Goal: Entertainment & Leisure: Consume media (video, audio)

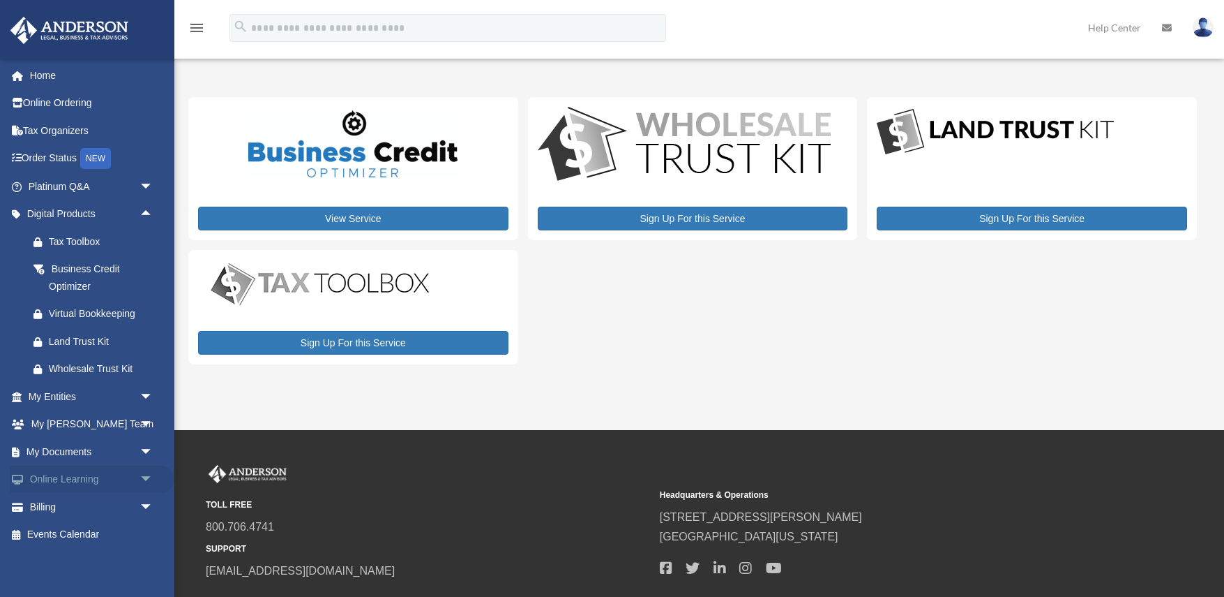
click at [142, 472] on span "arrow_drop_down" at bounding box center [154, 479] width 28 height 29
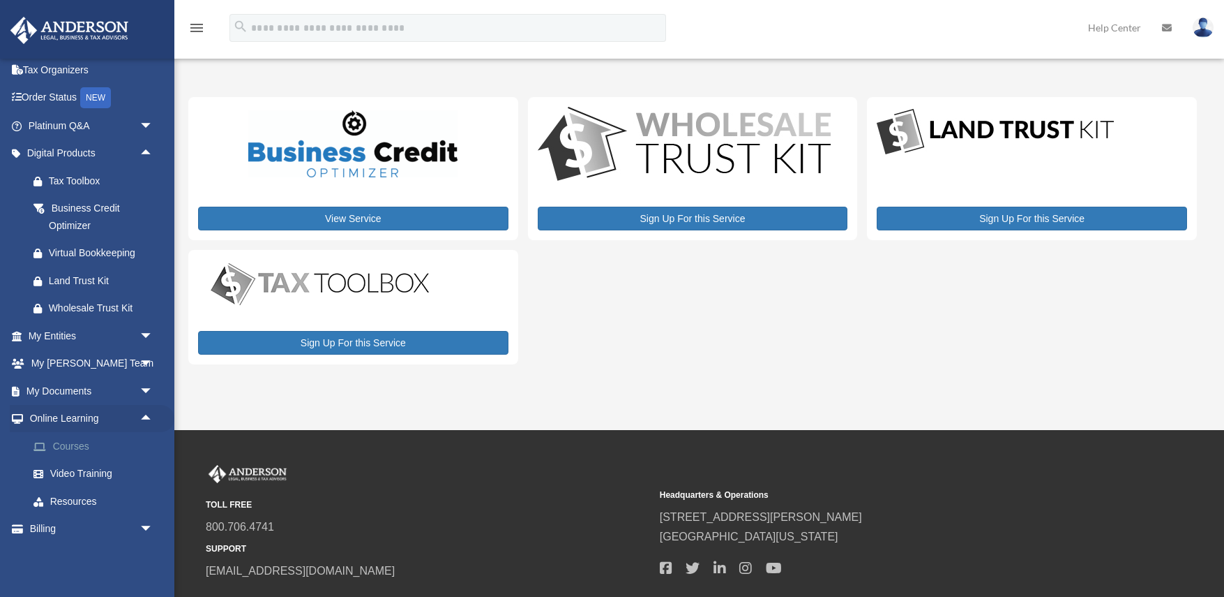
scroll to position [66, 0]
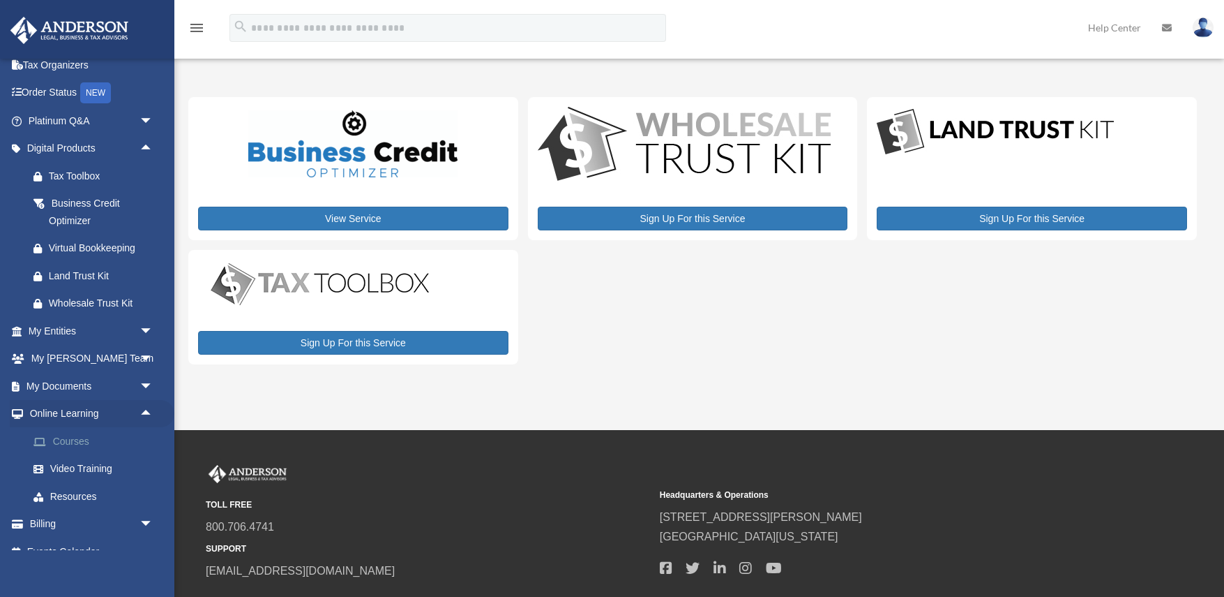
click at [90, 433] on link "Courses" at bounding box center [97, 441] width 155 height 28
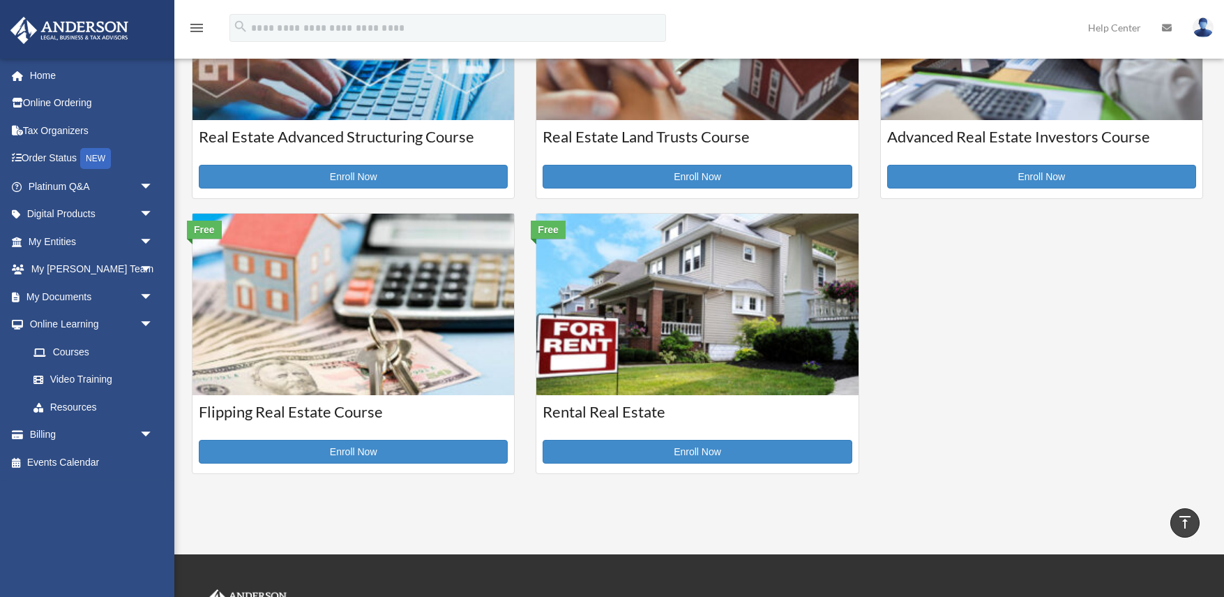
scroll to position [431, 0]
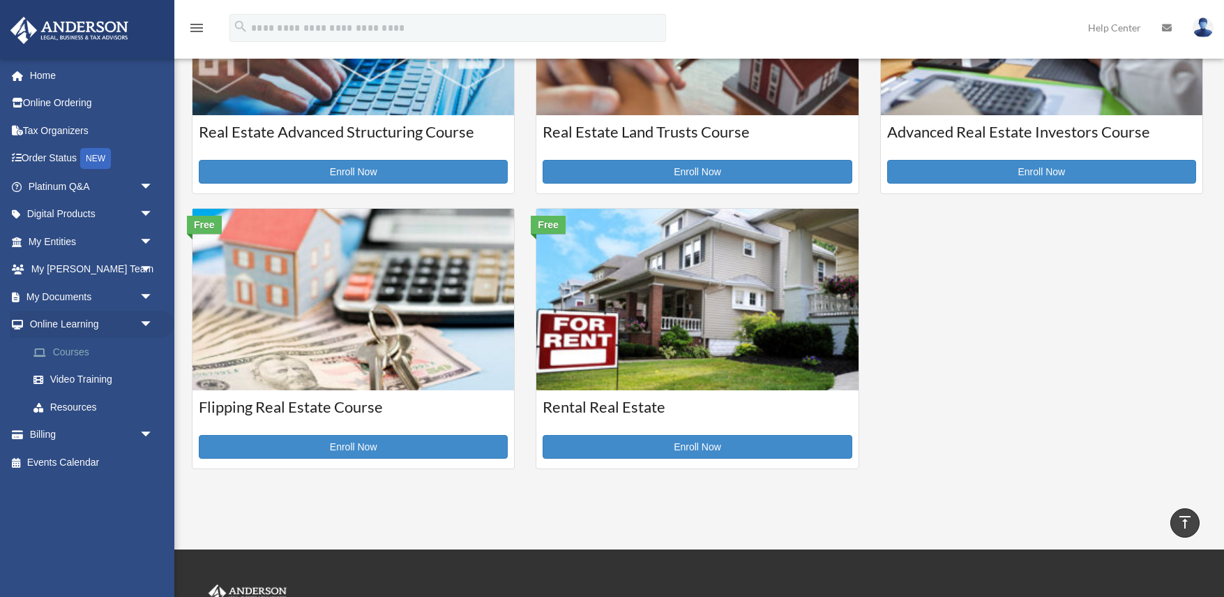
click at [81, 352] on link "Courses" at bounding box center [97, 352] width 155 height 28
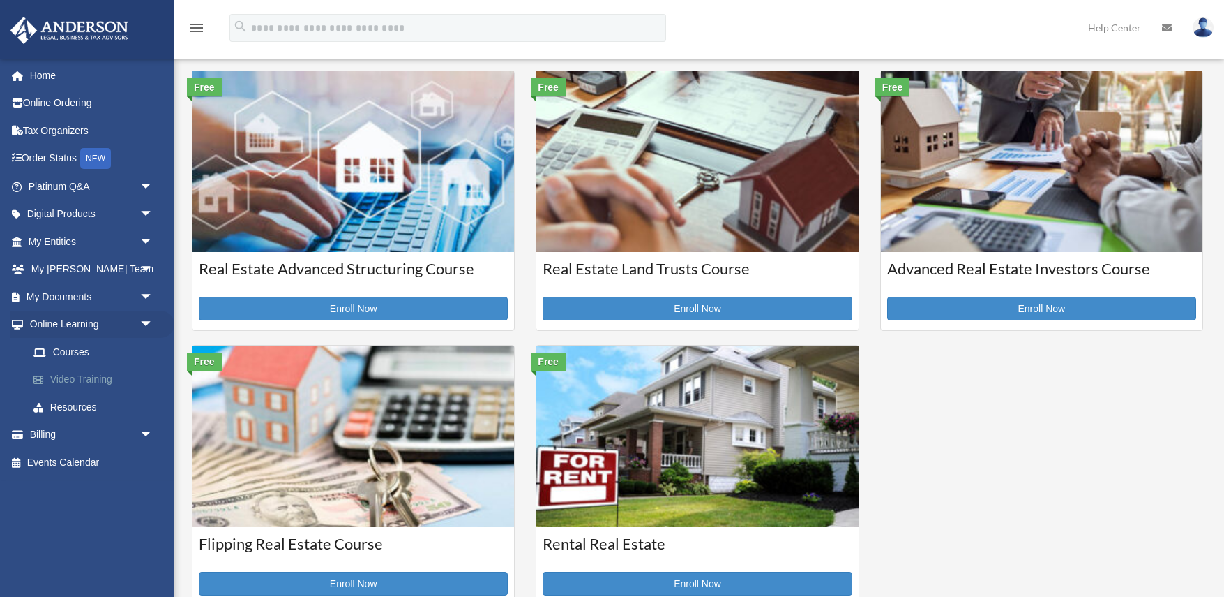
scroll to position [295, 0]
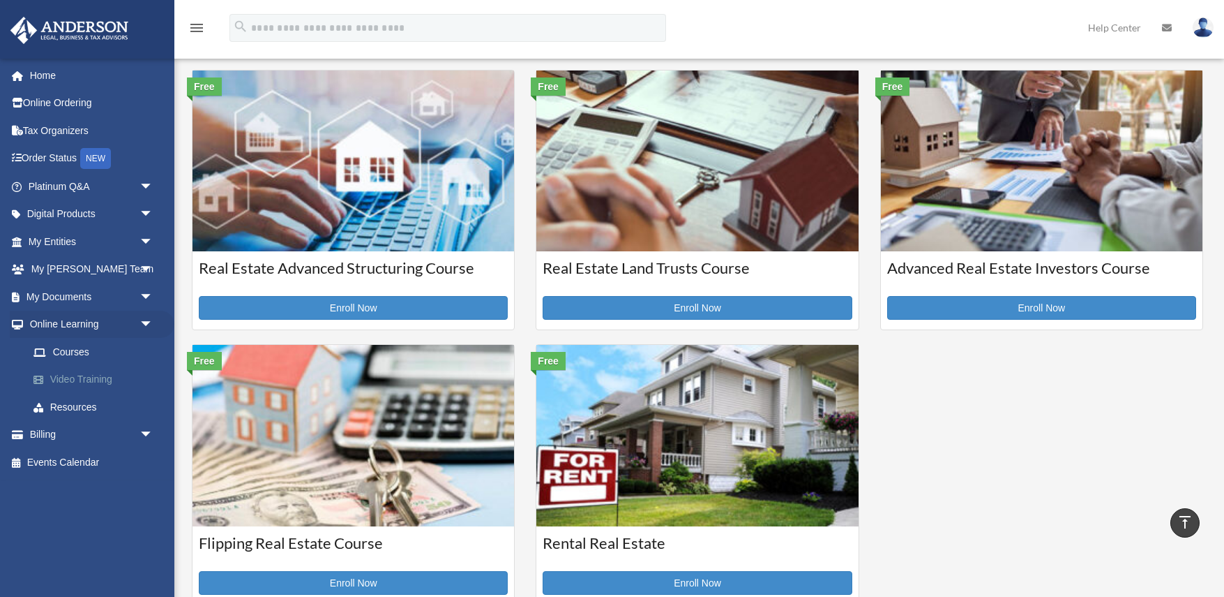
click at [82, 368] on link "Video Training" at bounding box center [97, 380] width 155 height 28
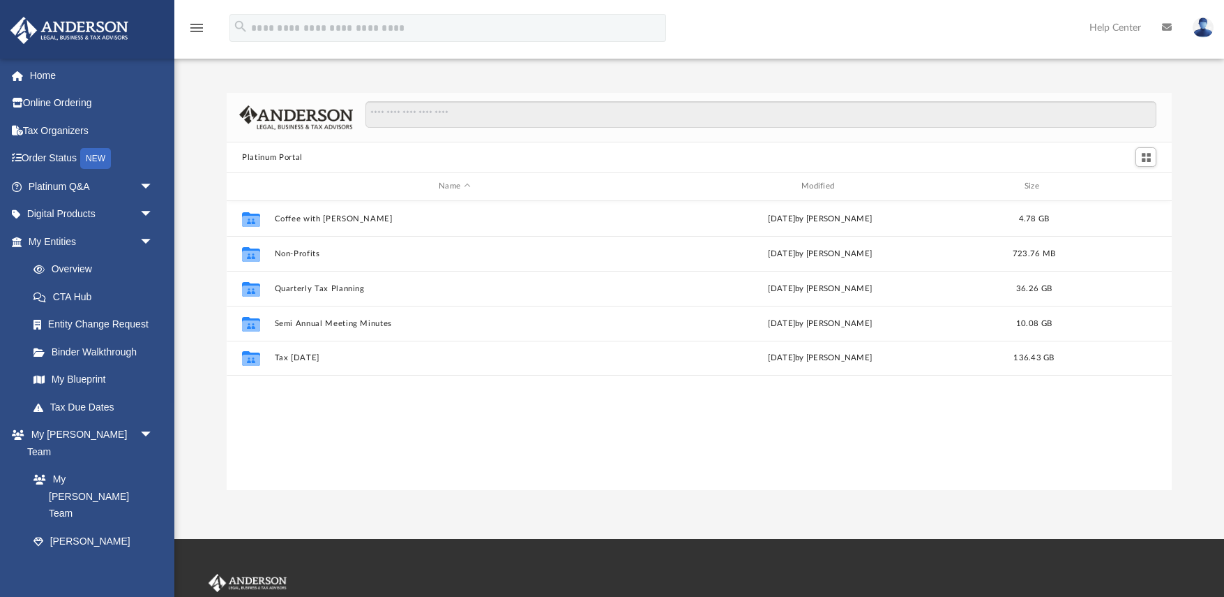
scroll to position [1, 1]
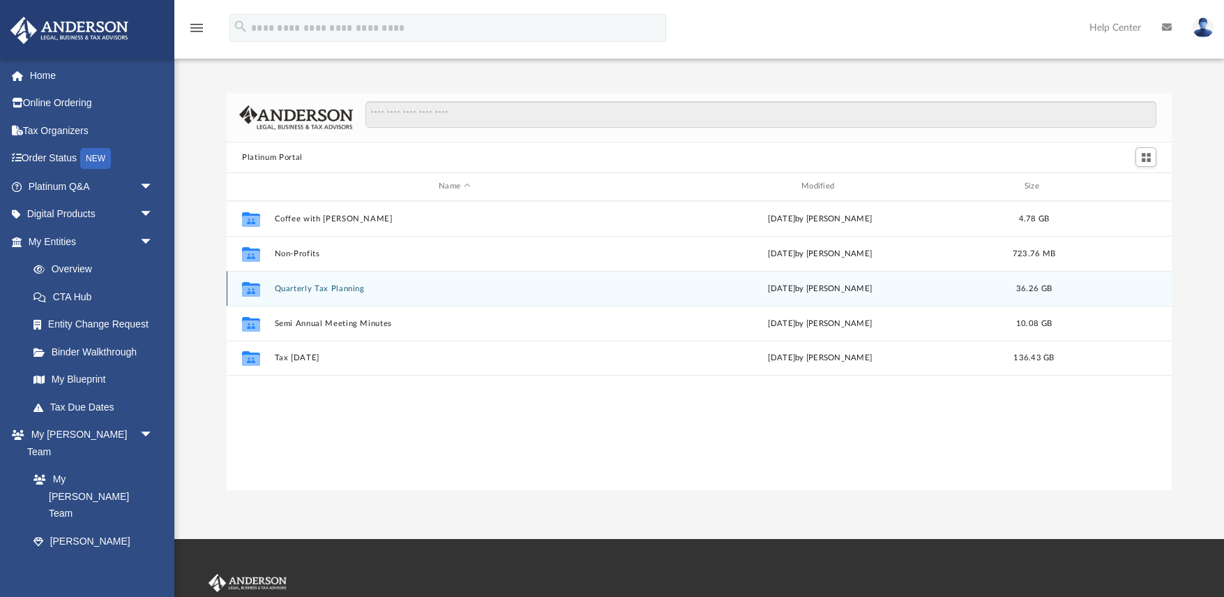
click at [322, 290] on button "Quarterly Tax Planning" at bounding box center [455, 288] width 360 height 9
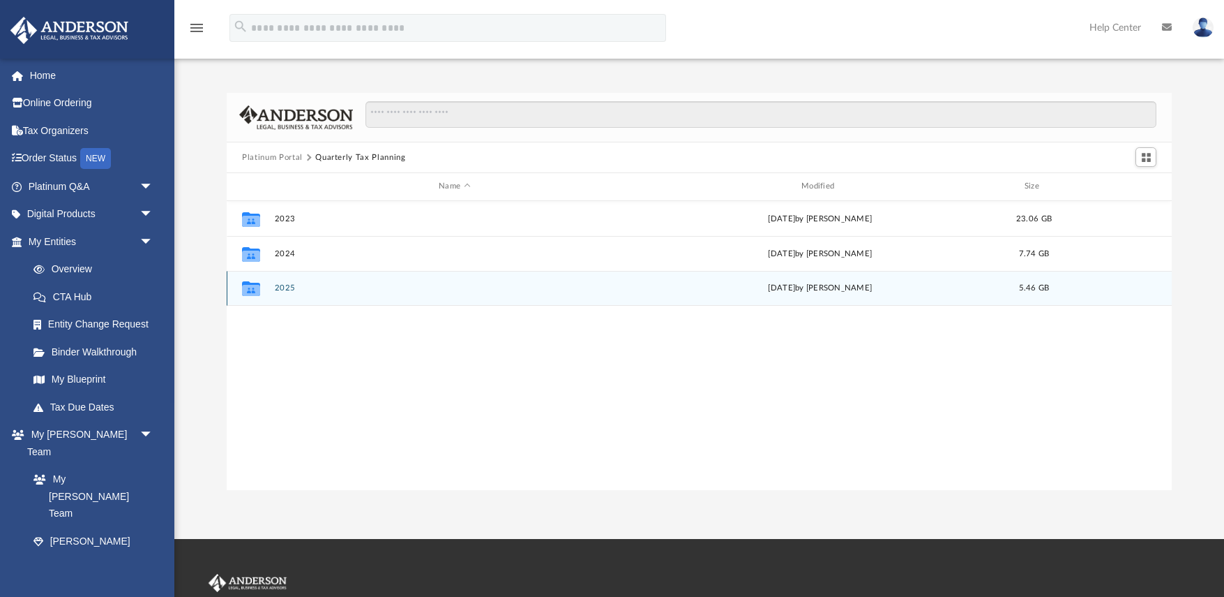
click at [283, 286] on button "2025" at bounding box center [455, 287] width 360 height 9
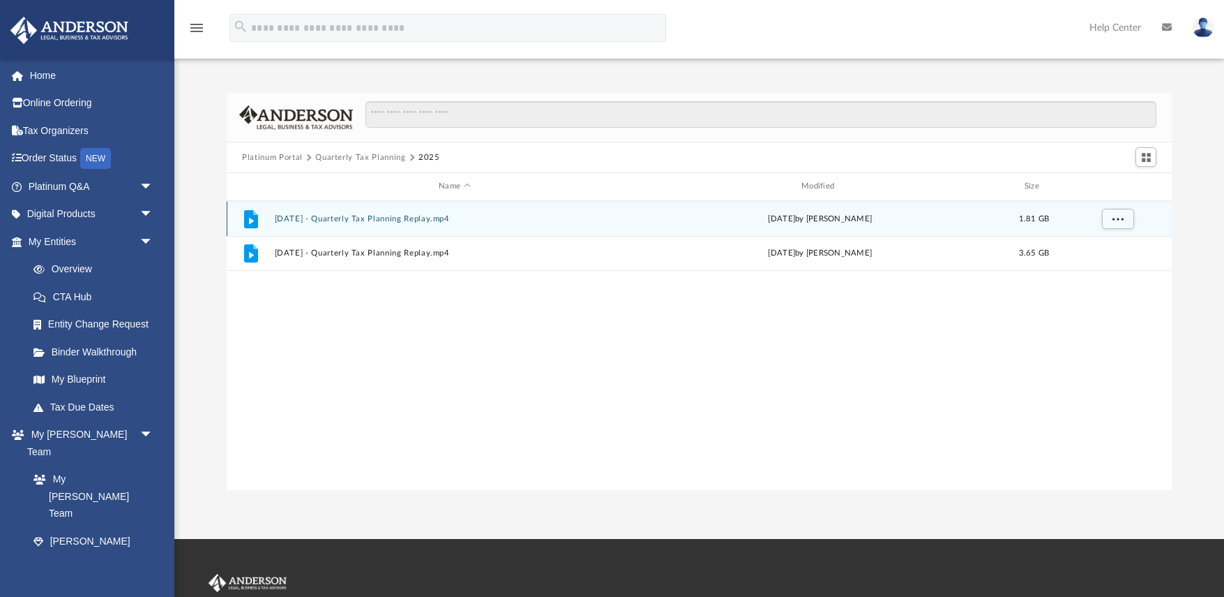
click at [411, 214] on button "July 18th, 2025 - Quarterly Tax Planning Replay.mp4" at bounding box center [455, 218] width 360 height 9
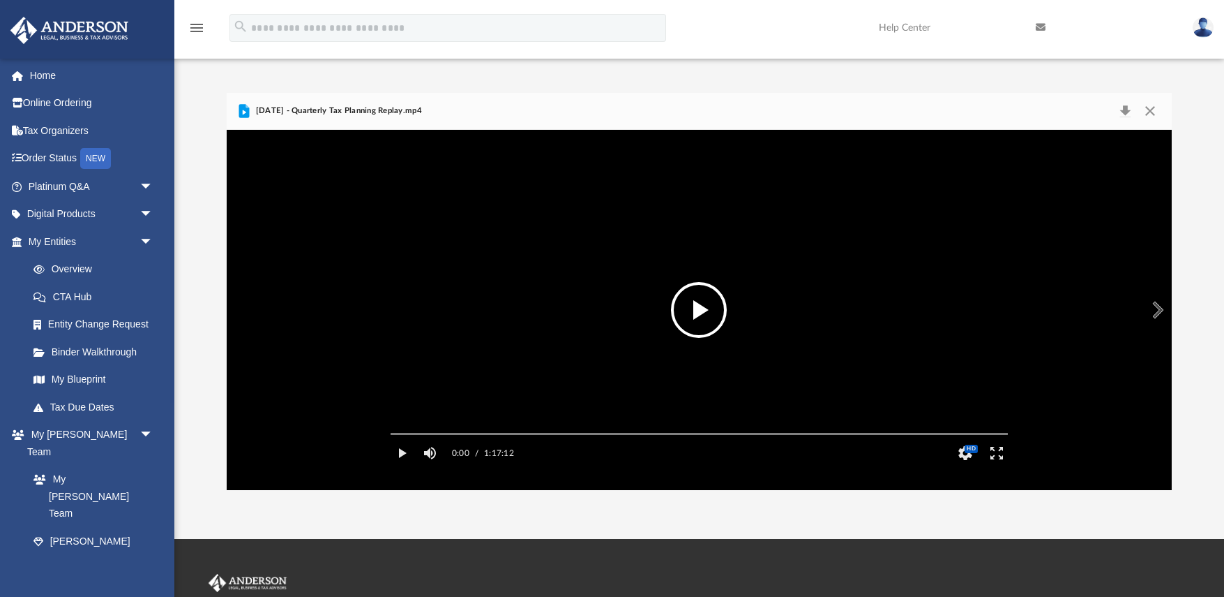
click at [707, 294] on button "File preview" at bounding box center [699, 310] width 56 height 56
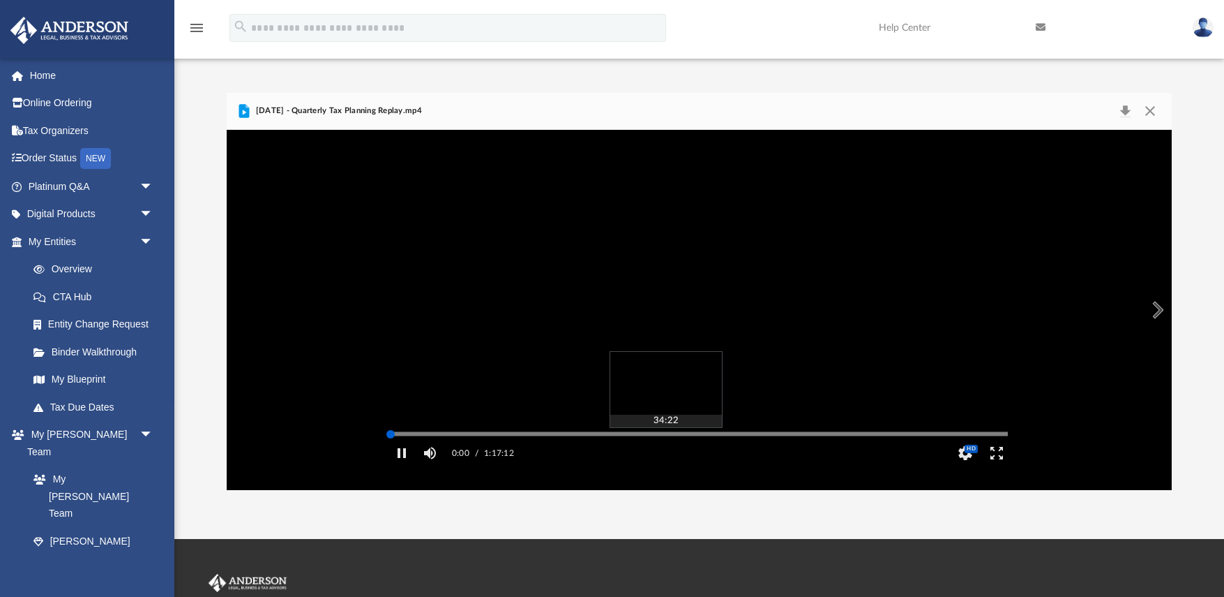
click at [666, 455] on div "Autoplay Disabled Speed Normal Quality Auto Subtitles/CC Off Audio Autoplay Dis…" at bounding box center [699, 310] width 945 height 360
click at [732, 439] on div "Media Slider" at bounding box center [1007, 433] width 617 height 11
click at [725, 453] on div "Autoplay Disabled Speed Normal Quality Auto Subtitles/CC Off Audio Autoplay Dis…" at bounding box center [699, 310] width 945 height 360
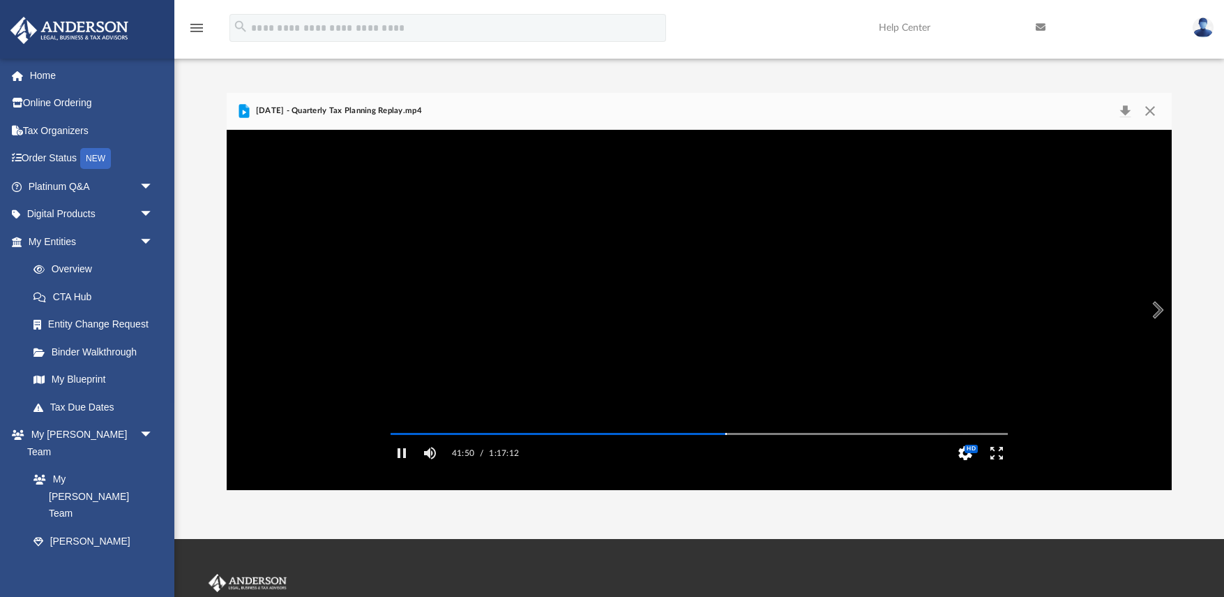
click at [971, 453] on span "HD" at bounding box center [971, 448] width 13 height 8
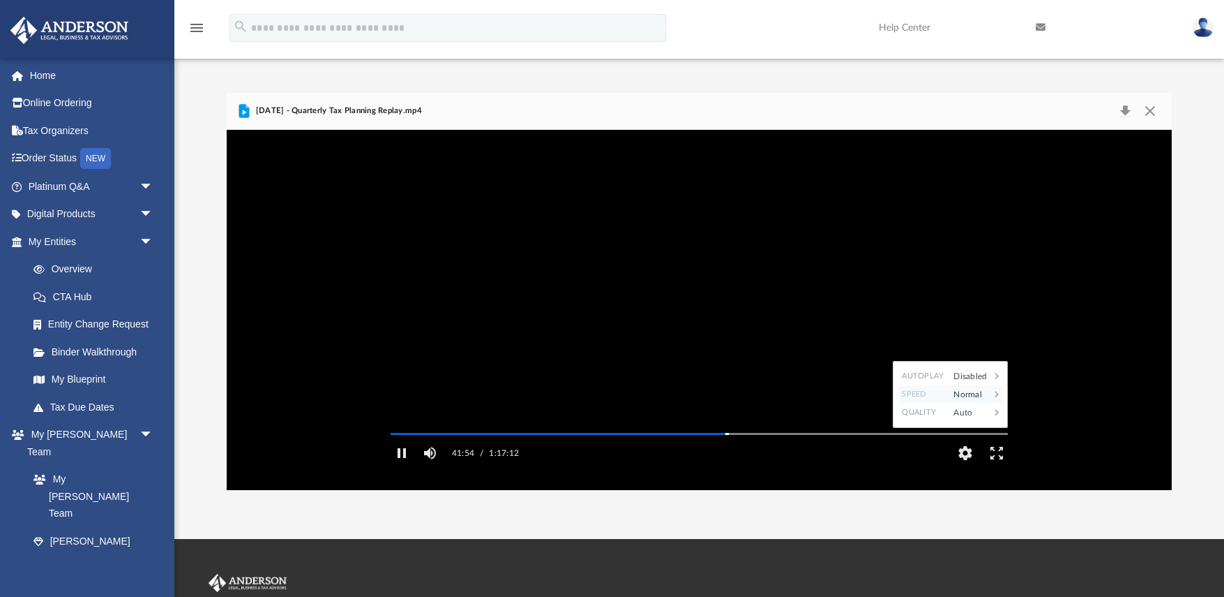
click at [966, 403] on div "Normal" at bounding box center [968, 394] width 43 height 18
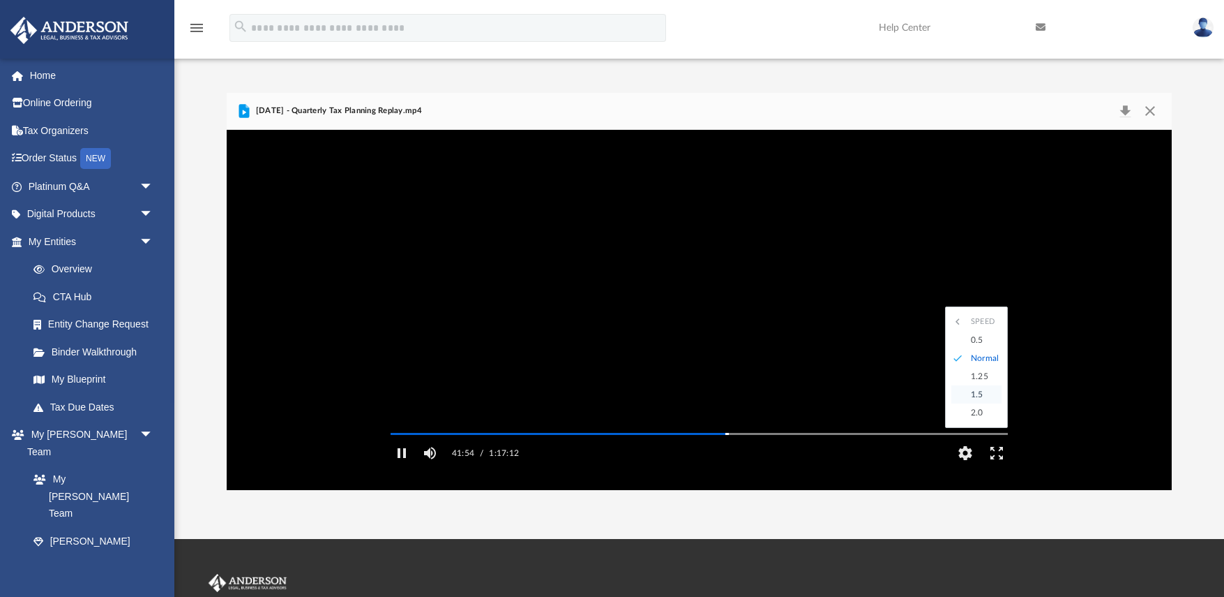
click at [983, 403] on div "1.5" at bounding box center [983, 394] width 38 height 18
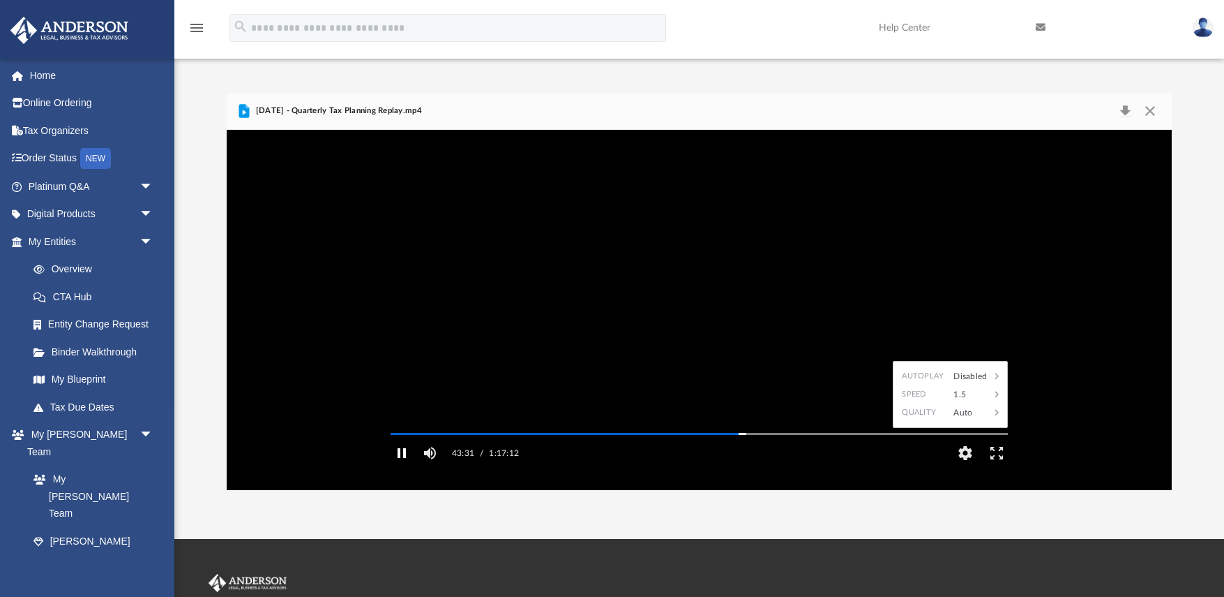
click at [407, 467] on button "Pause" at bounding box center [402, 453] width 31 height 28
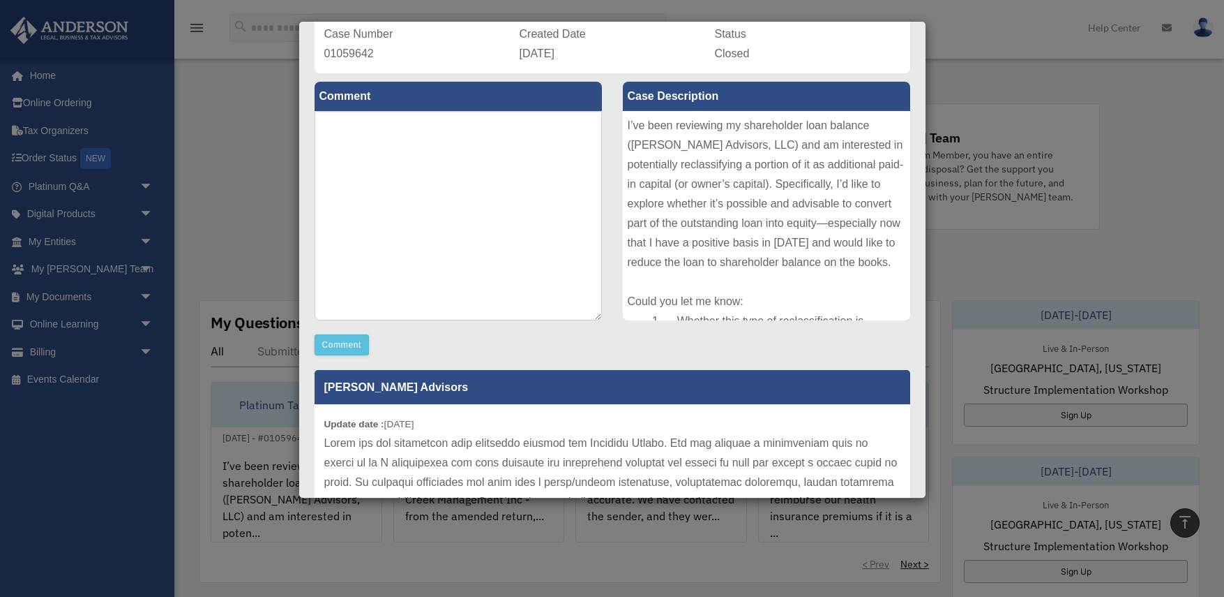
scroll to position [111, 0]
